Goal: Task Accomplishment & Management: Manage account settings

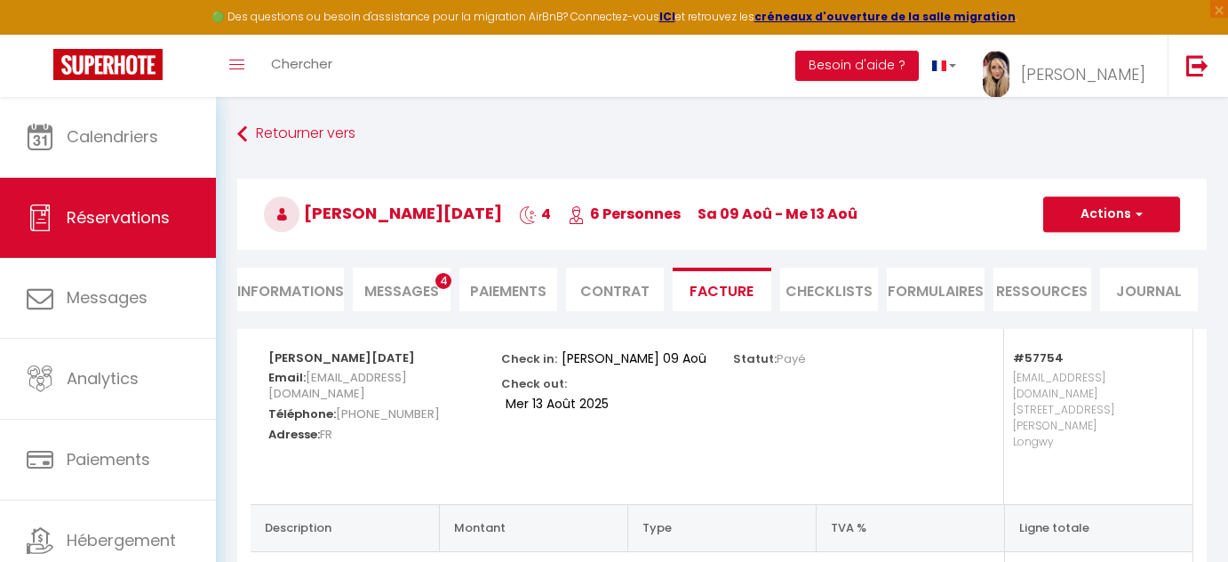
select select "cleaning"
select select "taxes"
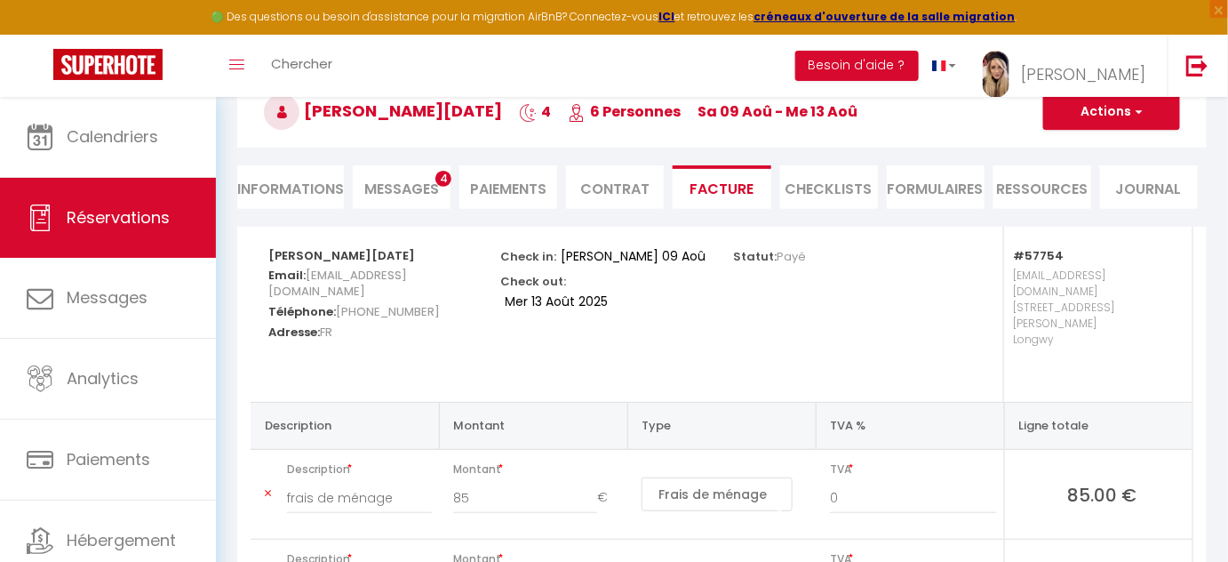
scroll to position [101, 0]
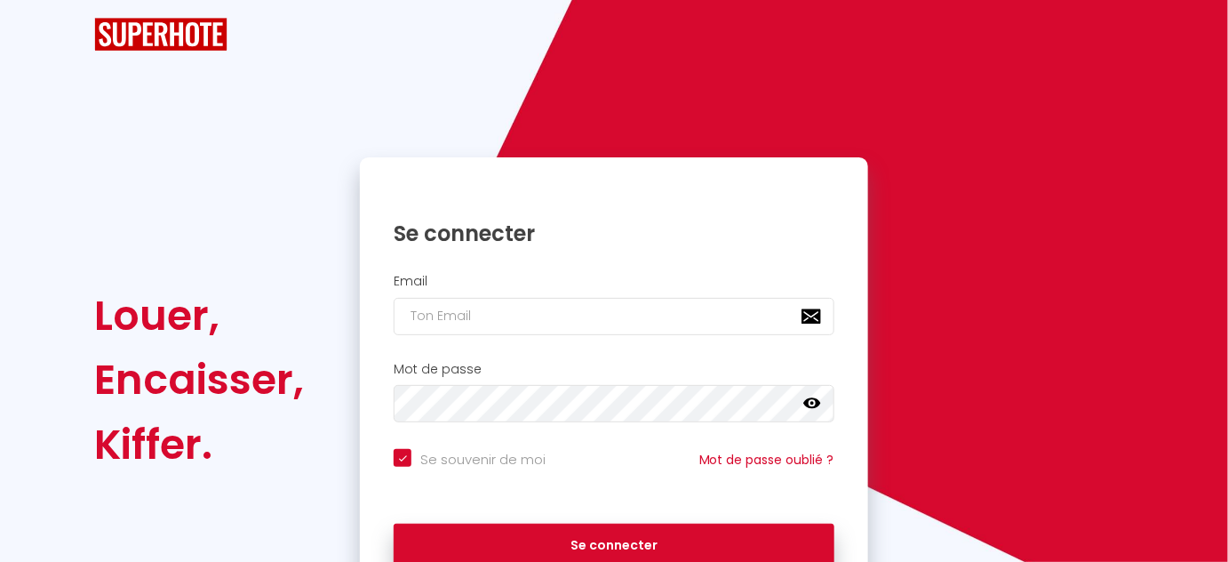
checkbox input "true"
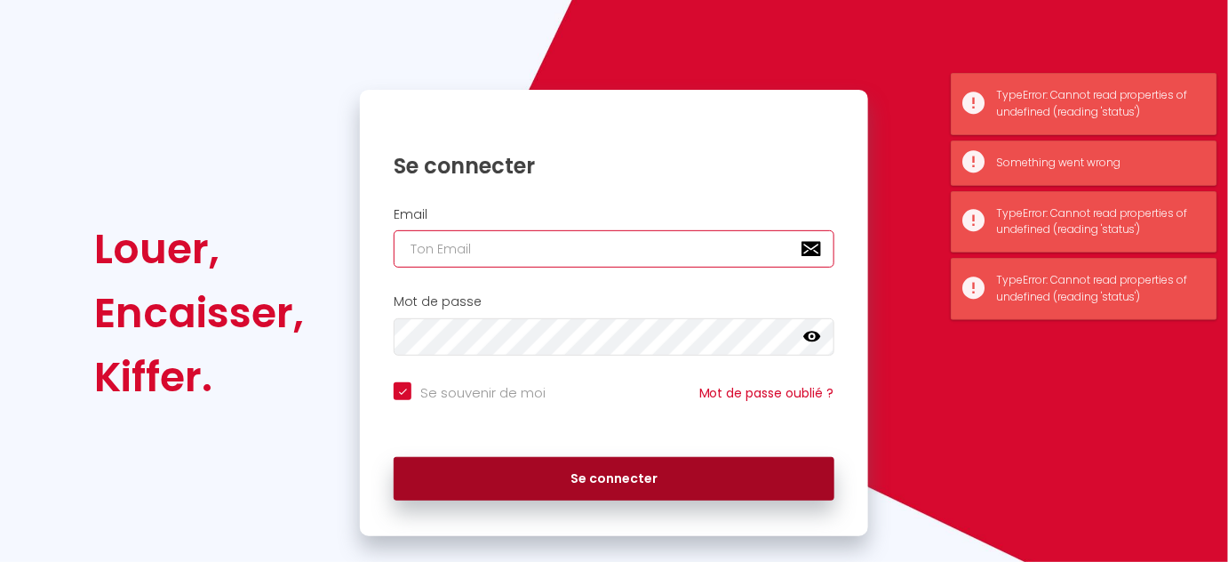
type input "[EMAIL_ADDRESS][DOMAIN_NAME]"
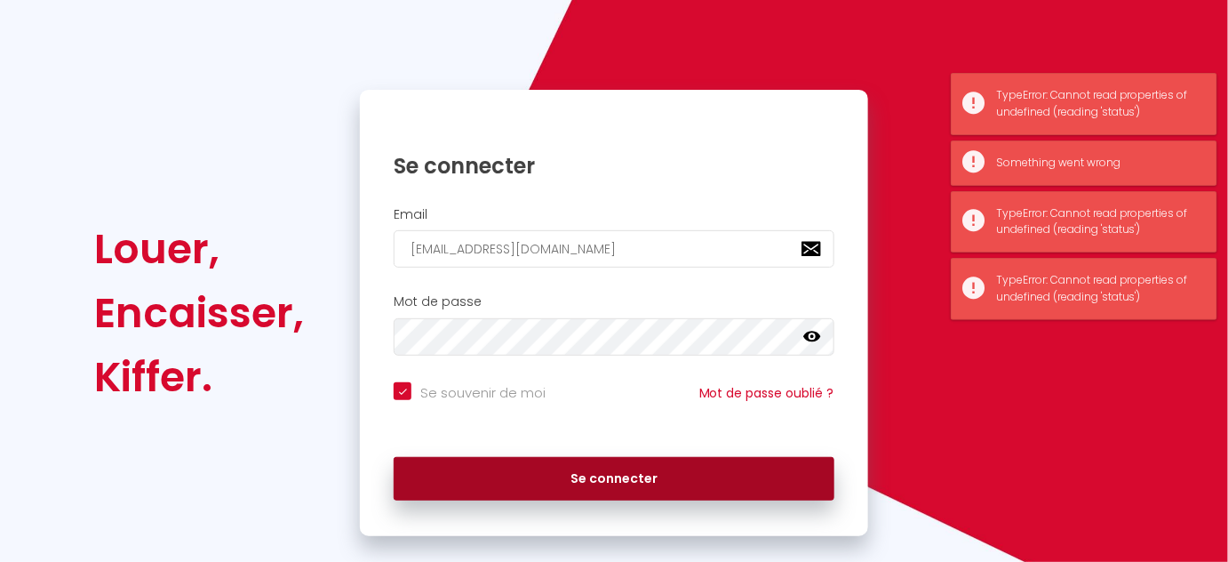
click at [569, 482] on button "Se connecter" at bounding box center [614, 479] width 441 height 44
checkbox input "true"
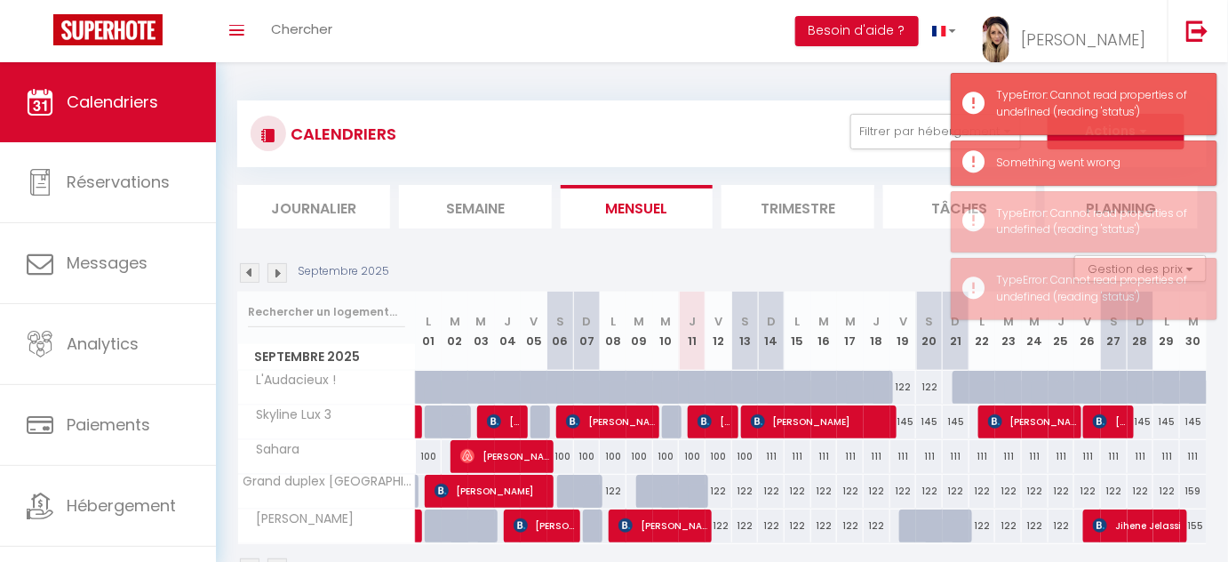
click at [748, 28] on div "Toggle menubar Chercher BUTTON Besoin d'aide ? Marilou Paramètres Équipe" at bounding box center [672, 31] width 1086 height 62
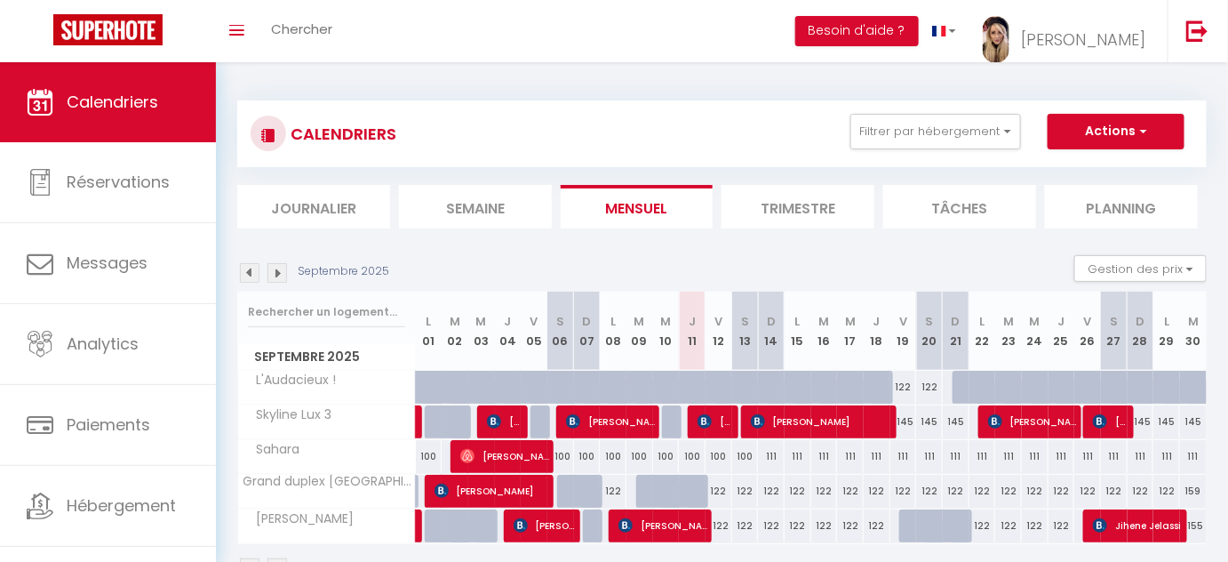
scroll to position [61, 0]
